Goal: Task Accomplishment & Management: Use online tool/utility

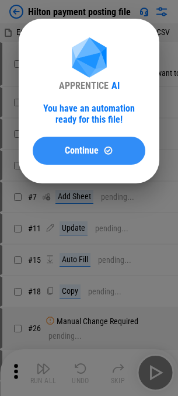
click at [112, 162] on button "Continue" at bounding box center [89, 151] width 113 height 28
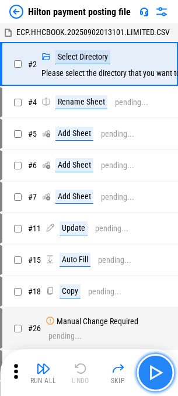
click at [156, 377] on img "button" at bounding box center [155, 373] width 19 height 19
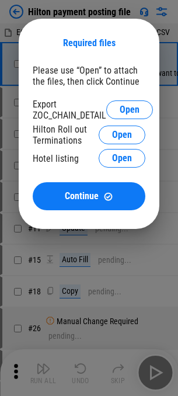
click at [122, 111] on span "Open" at bounding box center [130, 109] width 20 height 9
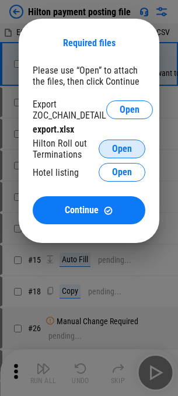
click at [128, 148] on span "Open" at bounding box center [122, 148] width 20 height 9
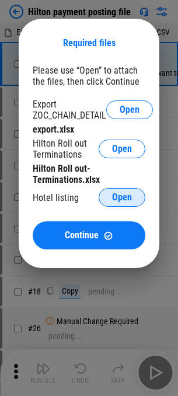
click at [116, 202] on span "Open" at bounding box center [122, 197] width 20 height 9
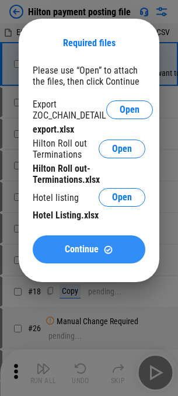
click at [63, 249] on div "Continue" at bounding box center [89, 250] width 85 height 10
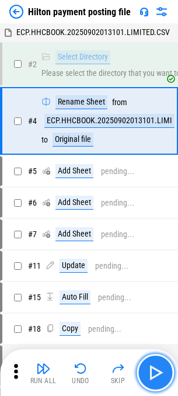
click at [160, 370] on img "button" at bounding box center [155, 373] width 19 height 19
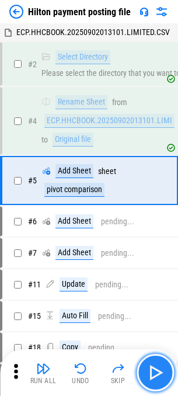
click at [160, 370] on img "button" at bounding box center [155, 373] width 19 height 19
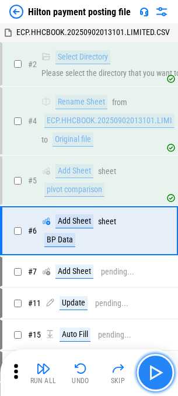
click at [160, 370] on img "button" at bounding box center [155, 373] width 19 height 19
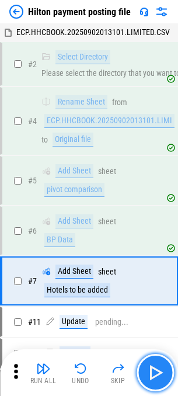
click at [160, 370] on img "button" at bounding box center [155, 373] width 19 height 19
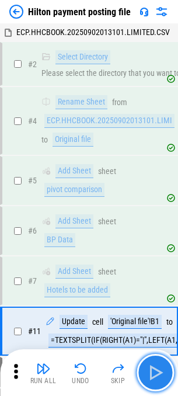
click at [160, 370] on img "button" at bounding box center [155, 373] width 19 height 19
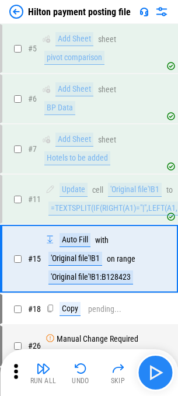
scroll to position [174, 0]
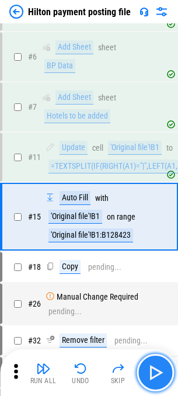
click at [160, 370] on img "button" at bounding box center [155, 373] width 19 height 19
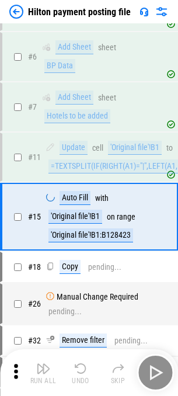
click at [160, 370] on div "Run All Undo Skip" at bounding box center [90, 372] width 167 height 37
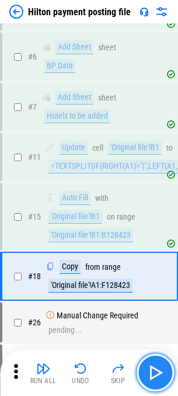
click at [160, 370] on img "button" at bounding box center [155, 373] width 19 height 19
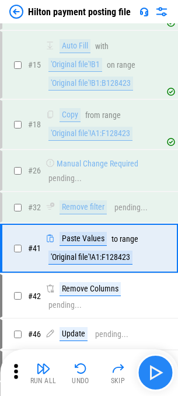
scroll to position [358, 0]
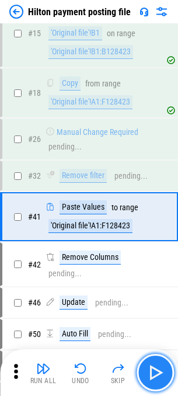
click at [160, 370] on img "button" at bounding box center [155, 373] width 19 height 19
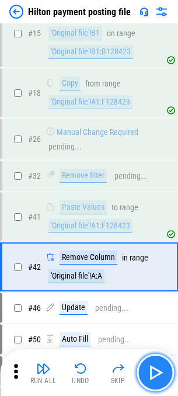
click at [160, 370] on img "button" at bounding box center [155, 373] width 19 height 19
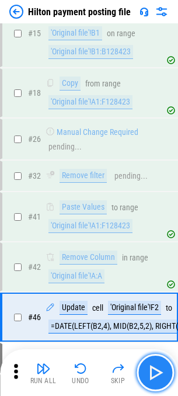
click at [160, 370] on img "button" at bounding box center [155, 373] width 19 height 19
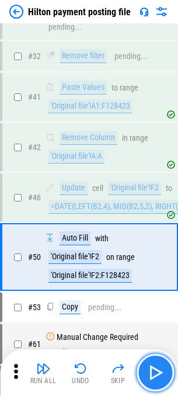
click at [160, 370] on img "button" at bounding box center [155, 373] width 19 height 19
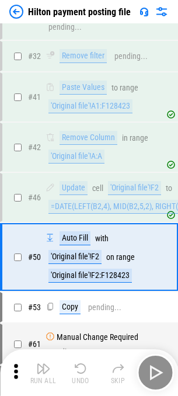
scroll to position [518, 0]
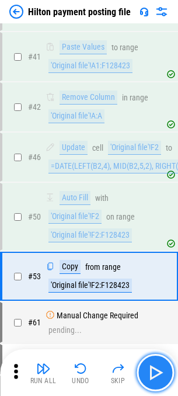
click at [160, 370] on img "button" at bounding box center [155, 373] width 19 height 19
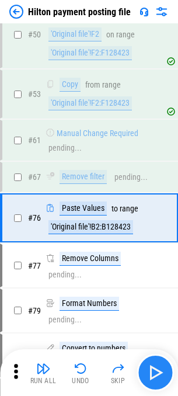
scroll to position [702, 0]
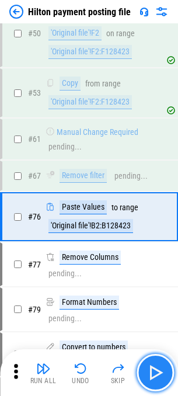
click at [160, 370] on img "button" at bounding box center [155, 373] width 19 height 19
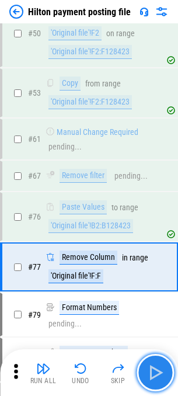
click at [160, 370] on img "button" at bounding box center [155, 373] width 19 height 19
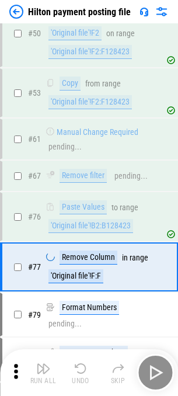
click at [160, 370] on div "Run All Undo Skip" at bounding box center [90, 372] width 167 height 37
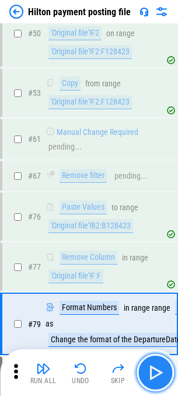
click at [160, 370] on img "button" at bounding box center [155, 373] width 19 height 19
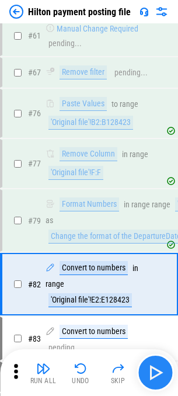
scroll to position [873, 0]
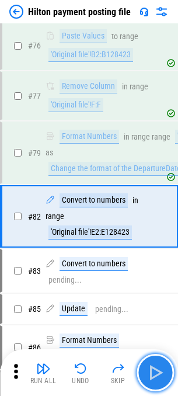
click at [160, 370] on img "button" at bounding box center [155, 373] width 19 height 19
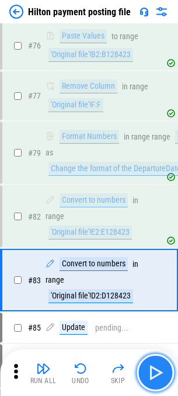
click at [160, 370] on img "button" at bounding box center [155, 373] width 19 height 19
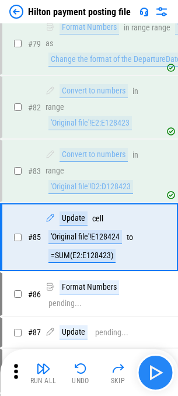
scroll to position [1003, 0]
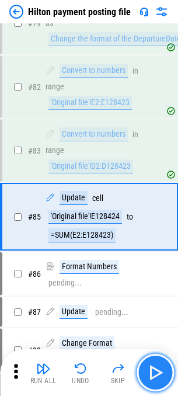
click at [160, 370] on img "button" at bounding box center [155, 373] width 19 height 19
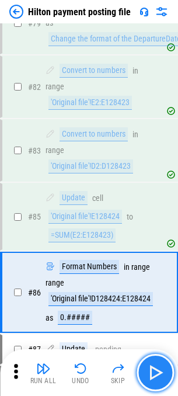
click at [160, 370] on img "button" at bounding box center [155, 373] width 19 height 19
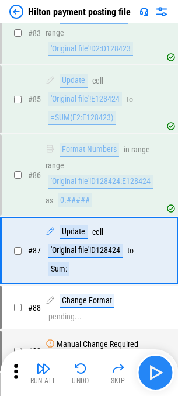
scroll to position [1154, 0]
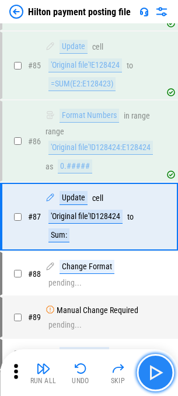
click at [160, 370] on img "button" at bounding box center [155, 373] width 19 height 19
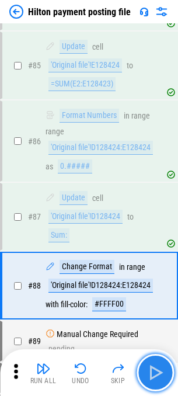
click at [160, 370] on img "button" at bounding box center [155, 373] width 19 height 19
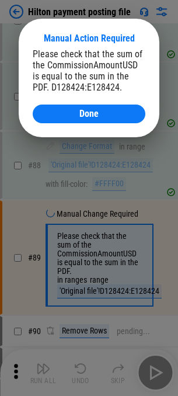
scroll to position [1316, 0]
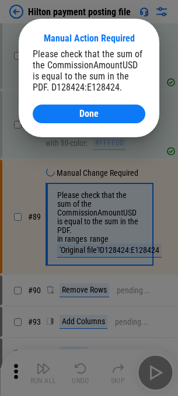
click at [160, 370] on div at bounding box center [89, 198] width 178 height 396
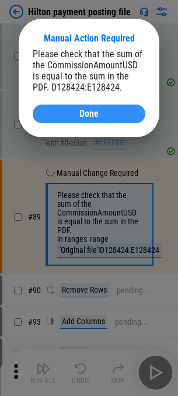
click at [107, 118] on div "Done" at bounding box center [89, 113] width 85 height 9
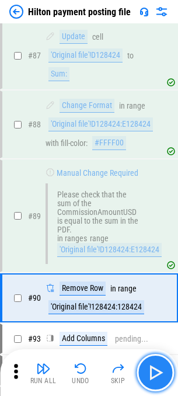
click at [159, 368] on img "button" at bounding box center [155, 373] width 19 height 19
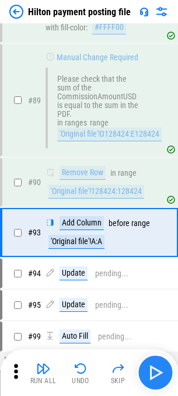
scroll to position [1447, 0]
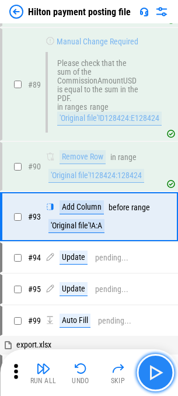
click at [159, 368] on img "button" at bounding box center [155, 373] width 19 height 19
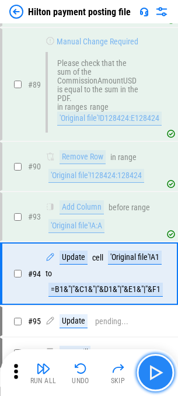
click at [159, 368] on img "button" at bounding box center [155, 373] width 19 height 19
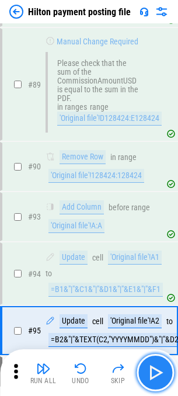
click at [159, 368] on img "button" at bounding box center [155, 373] width 19 height 19
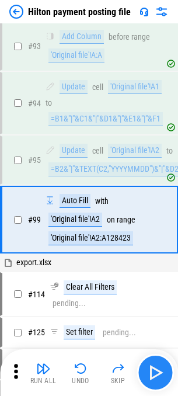
scroll to position [1621, 0]
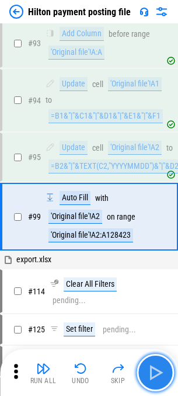
click at [159, 368] on img "button" at bounding box center [155, 373] width 19 height 19
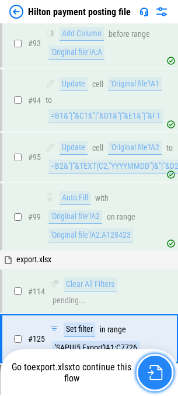
click at [165, 381] on button "button" at bounding box center [154, 372] width 37 height 37
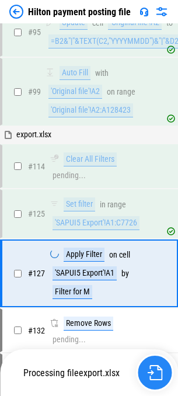
scroll to position [1803, 0]
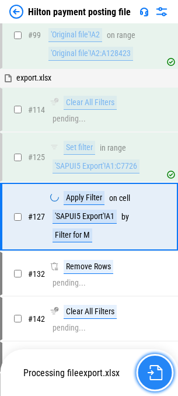
click at [160, 372] on img "button" at bounding box center [154, 372] width 15 height 15
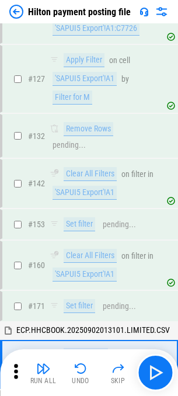
scroll to position [2102, 0]
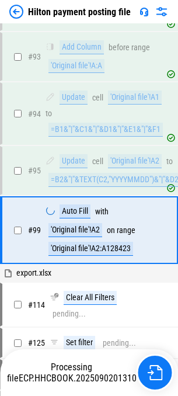
scroll to position [1621, 0]
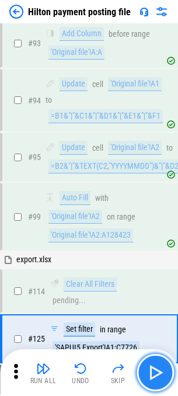
click at [160, 372] on img "button" at bounding box center [155, 373] width 19 height 19
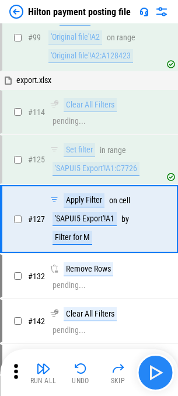
scroll to position [1803, 0]
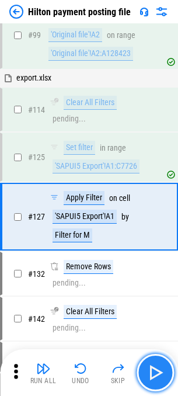
click at [160, 372] on img "button" at bounding box center [155, 373] width 19 height 19
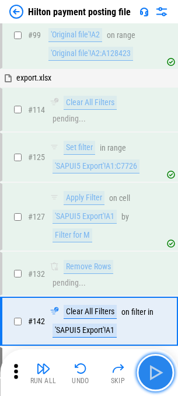
click at [160, 372] on img "button" at bounding box center [155, 373] width 19 height 19
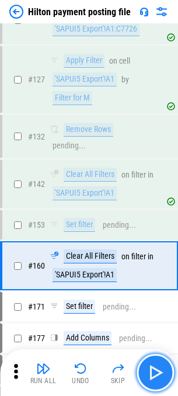
click at [160, 372] on img "button" at bounding box center [155, 373] width 19 height 19
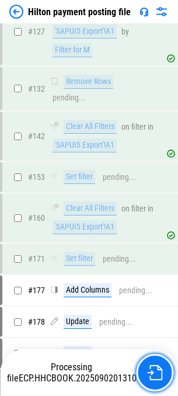
click at [160, 372] on img "button" at bounding box center [154, 372] width 15 height 15
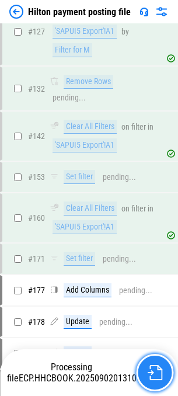
click at [160, 372] on img "button" at bounding box center [154, 372] width 15 height 15
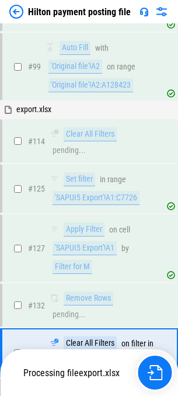
scroll to position [1901, 0]
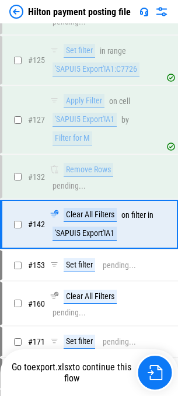
scroll to position [1901, 0]
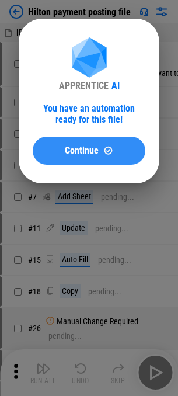
click at [69, 161] on button "Continue" at bounding box center [89, 151] width 113 height 28
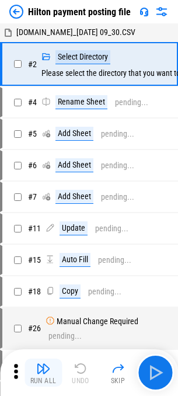
click at [34, 379] on div "Run All" at bounding box center [43, 381] width 26 height 7
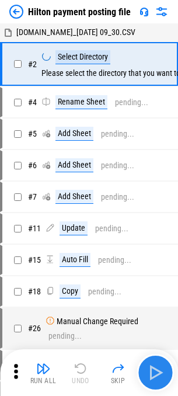
click at [169, 374] on button "button" at bounding box center [155, 372] width 37 height 37
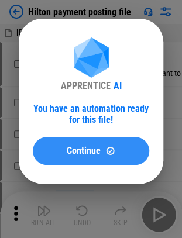
click at [59, 154] on div "Continue" at bounding box center [91, 151] width 88 height 10
